Goal: Task Accomplishment & Management: Use online tool/utility

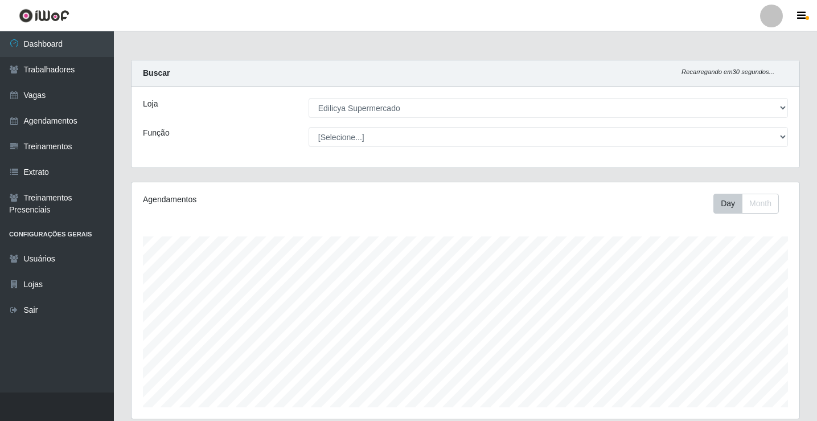
select select "460"
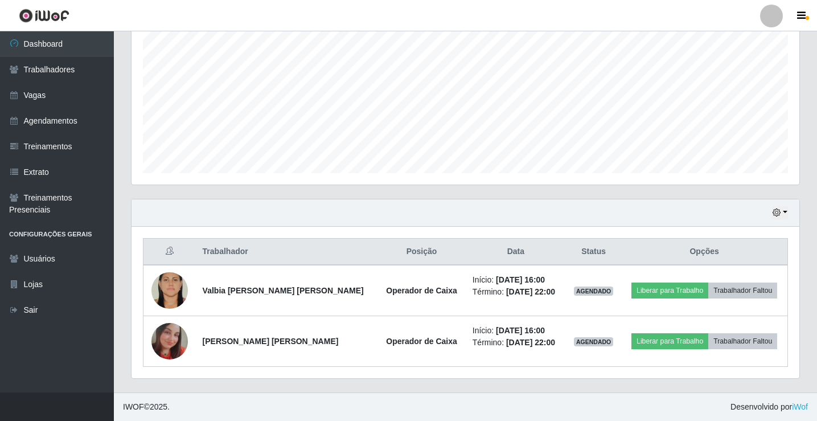
scroll to position [236, 668]
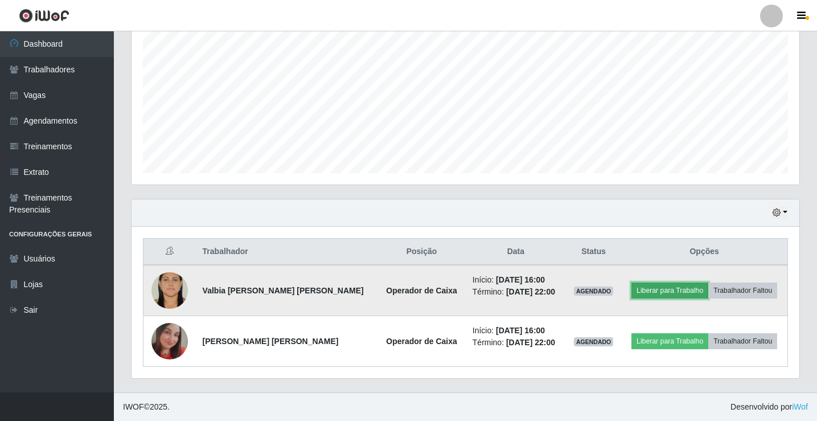
click at [667, 294] on button "Liberar para Trabalho" at bounding box center [670, 290] width 77 height 16
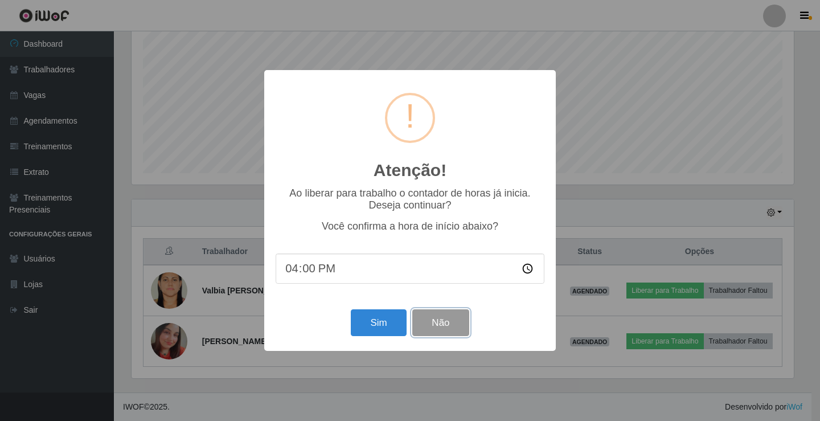
click at [427, 326] on button "Não" at bounding box center [440, 322] width 56 height 27
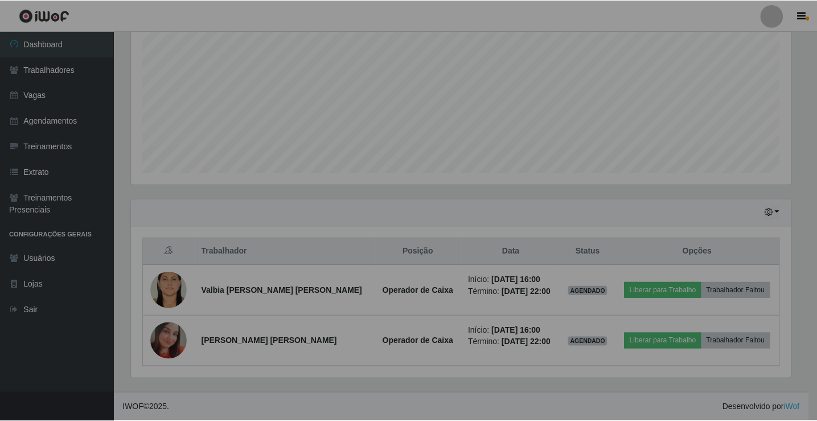
scroll to position [236, 668]
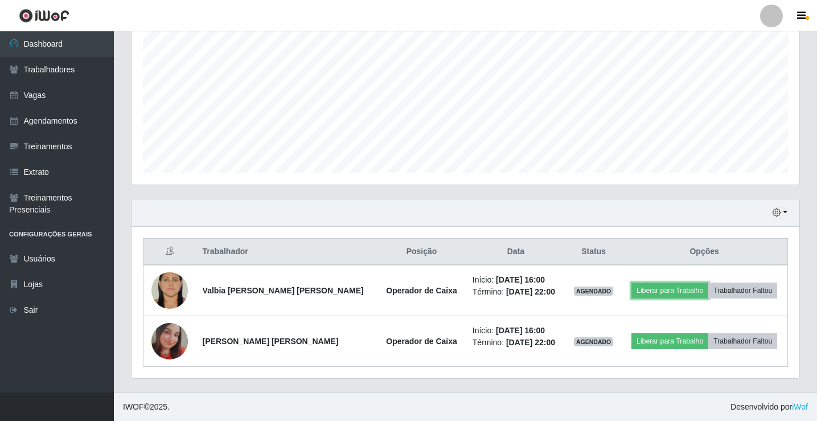
click at [632, 282] on button "Liberar para Trabalho" at bounding box center [670, 290] width 77 height 16
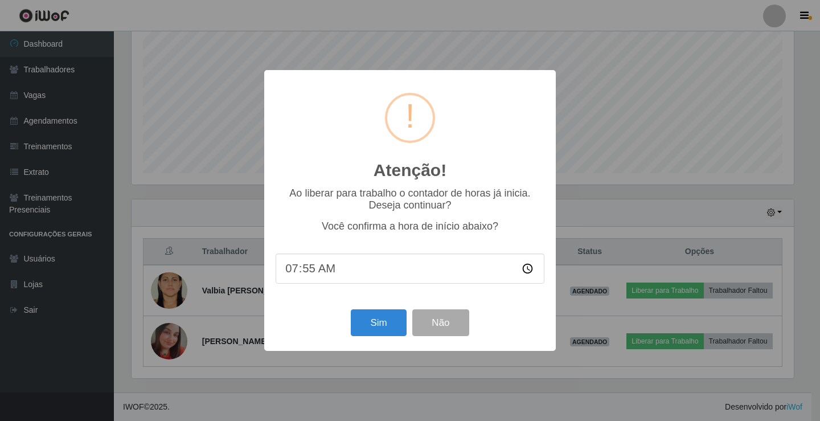
type input "07:54"
click at [431, 327] on button "Não" at bounding box center [440, 322] width 56 height 27
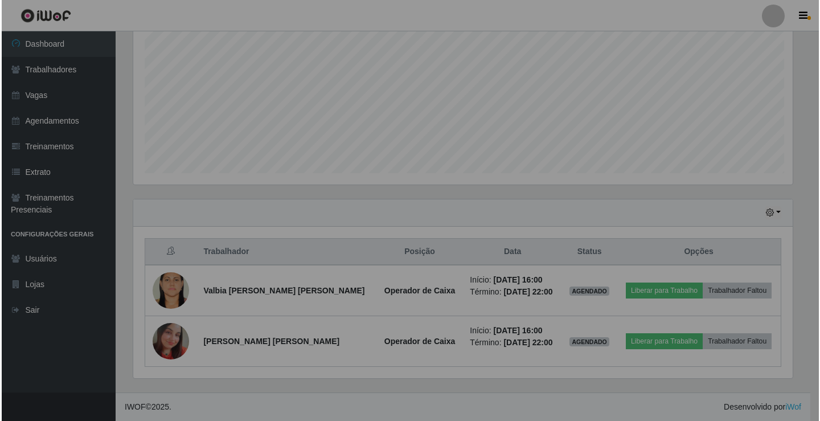
scroll to position [236, 668]
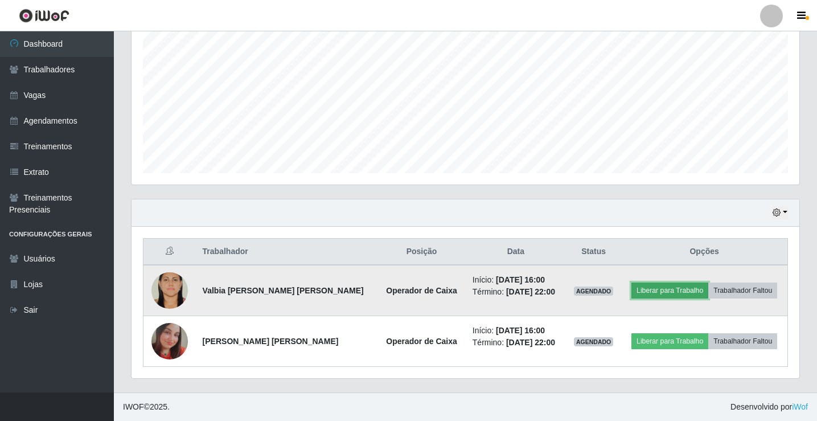
click at [695, 294] on button "Liberar para Trabalho" at bounding box center [670, 290] width 77 height 16
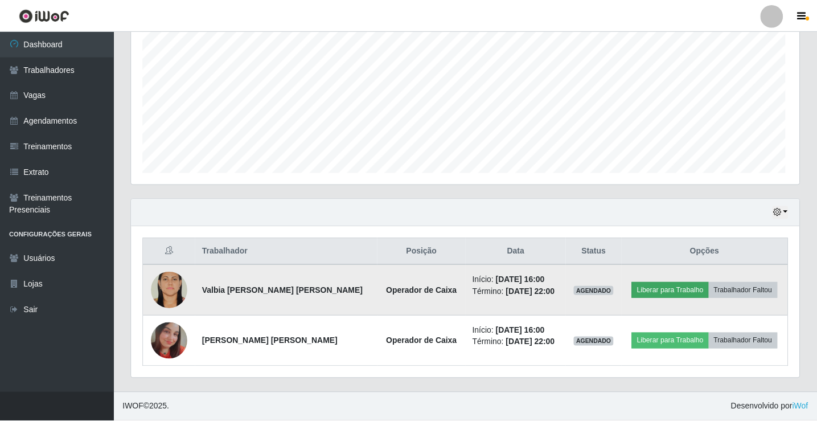
scroll to position [236, 662]
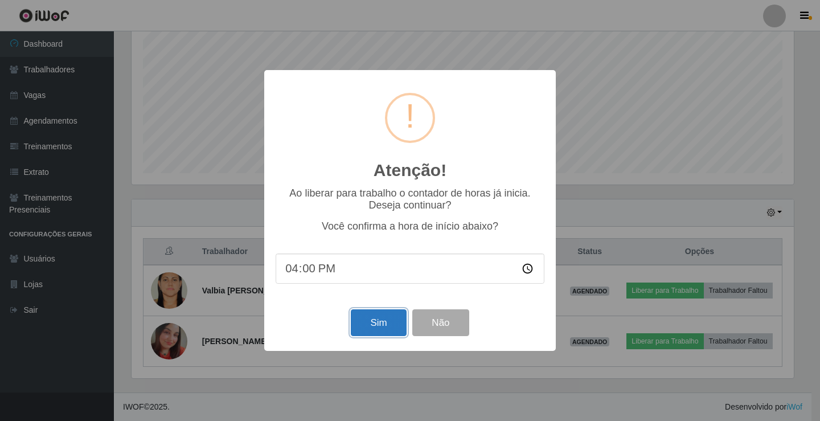
click at [372, 319] on button "Sim" at bounding box center [378, 322] width 55 height 27
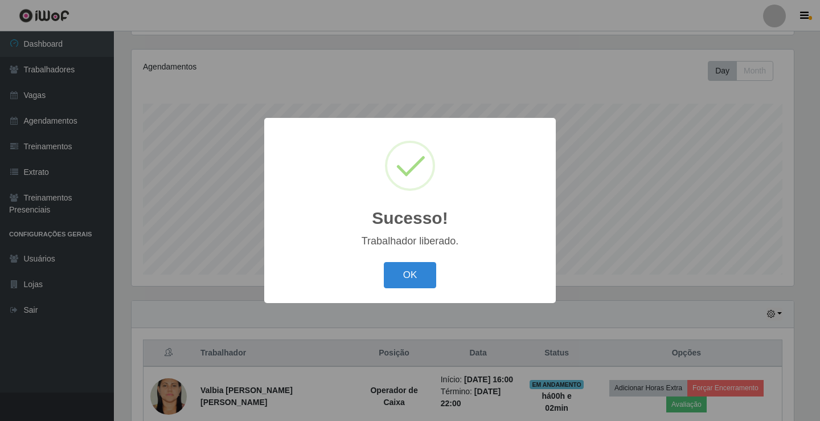
drag, startPoint x: 416, startPoint y: 280, endPoint x: 436, endPoint y: 311, distance: 37.1
click at [421, 281] on button "OK" at bounding box center [410, 275] width 53 height 27
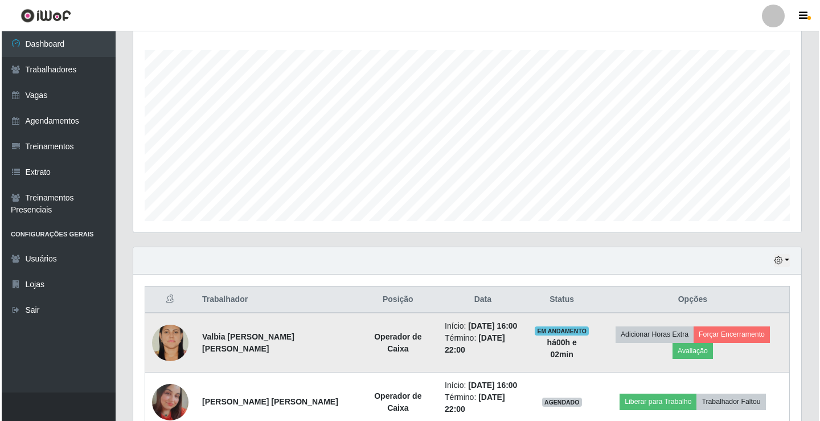
scroll to position [251, 0]
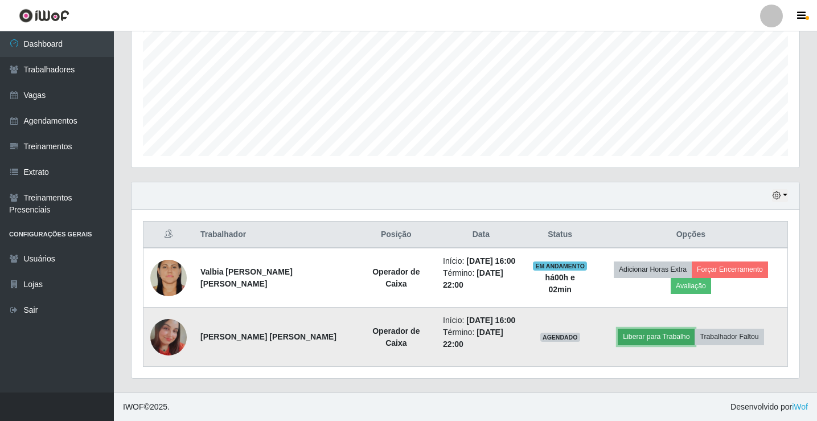
click at [667, 337] on button "Liberar para Trabalho" at bounding box center [656, 337] width 77 height 16
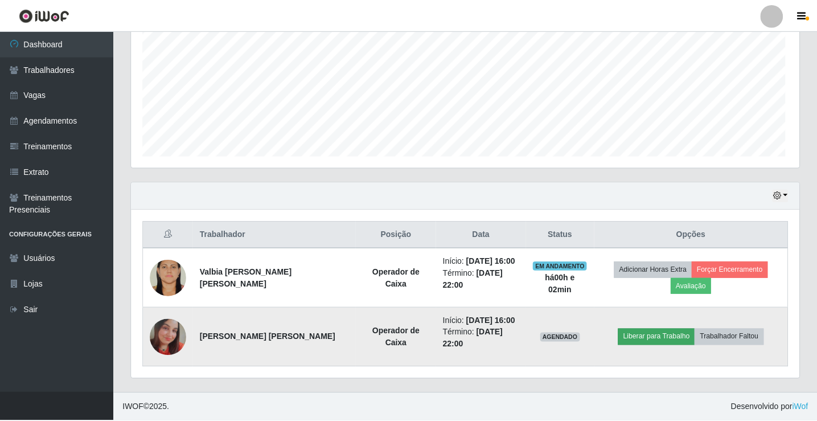
scroll to position [236, 662]
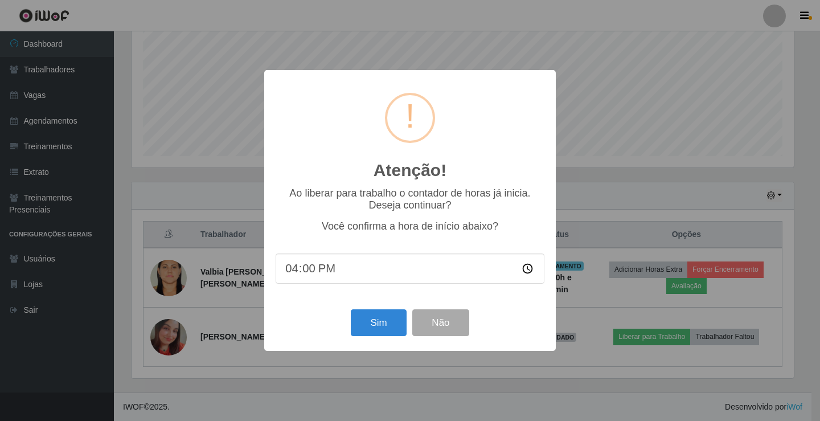
click at [376, 350] on div "Atenção! × Ao liberar para trabalho o contador de horas já inicia. Deseja conti…" at bounding box center [410, 210] width 292 height 280
click at [378, 317] on button "Sim" at bounding box center [378, 322] width 55 height 27
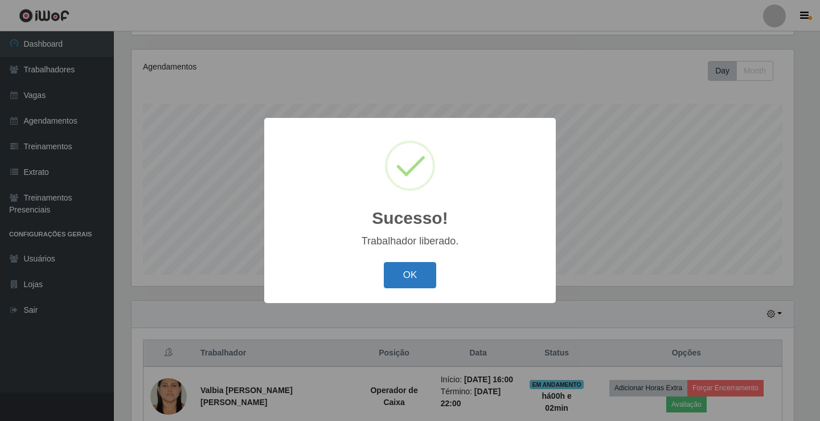
click at [423, 272] on button "OK" at bounding box center [410, 275] width 53 height 27
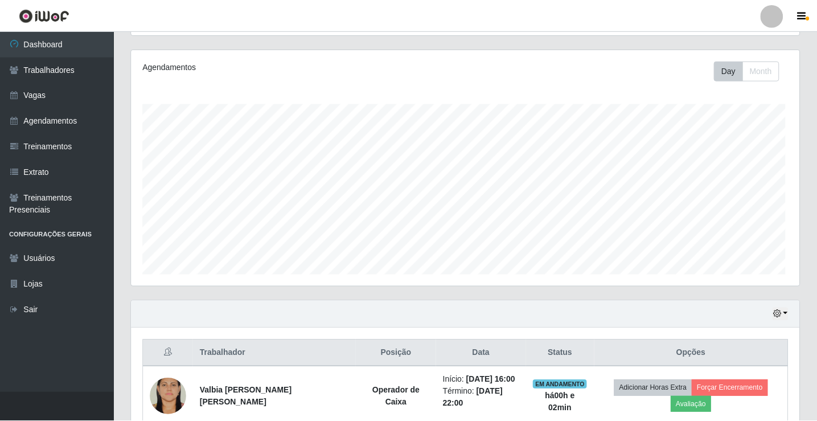
scroll to position [236, 668]
